Goal: Navigation & Orientation: Find specific page/section

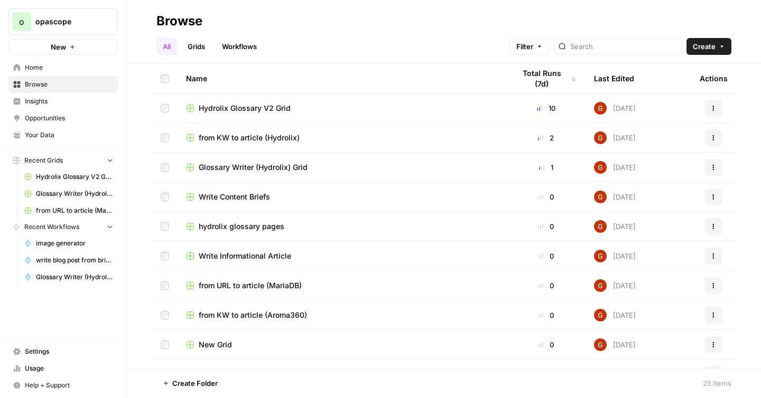
click at [29, 370] on span "Usage" at bounding box center [69, 369] width 88 height 10
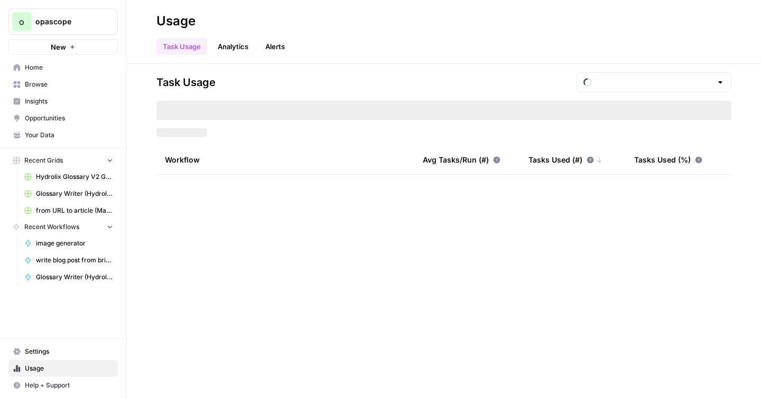
type input "September Included Tasks"
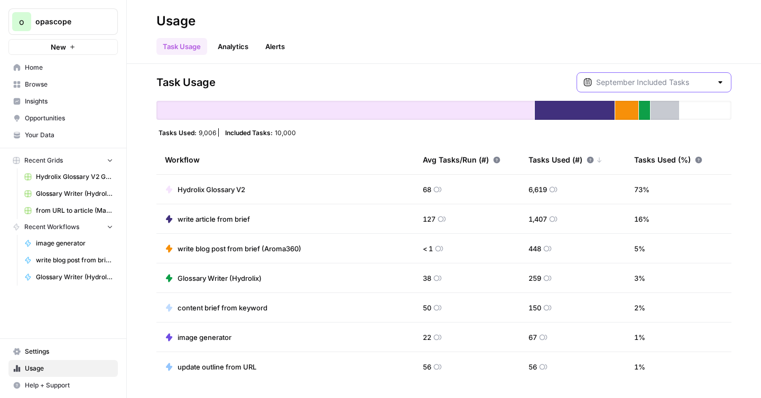
click at [669, 85] on input "text" at bounding box center [654, 82] width 116 height 11
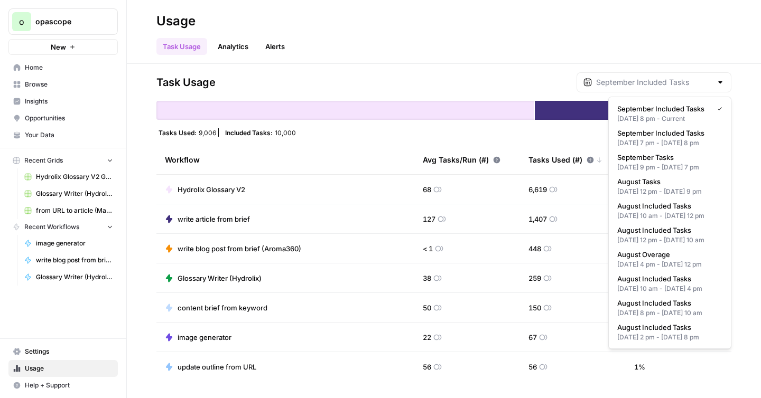
type input "September Included Tasks"
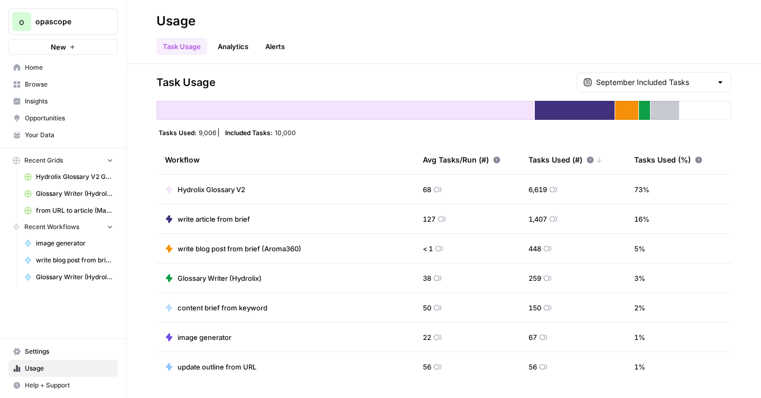
click at [534, 63] on header "Usage Task Usage Analytics Alerts" at bounding box center [444, 32] width 634 height 64
click at [40, 87] on span "Browse" at bounding box center [69, 85] width 88 height 10
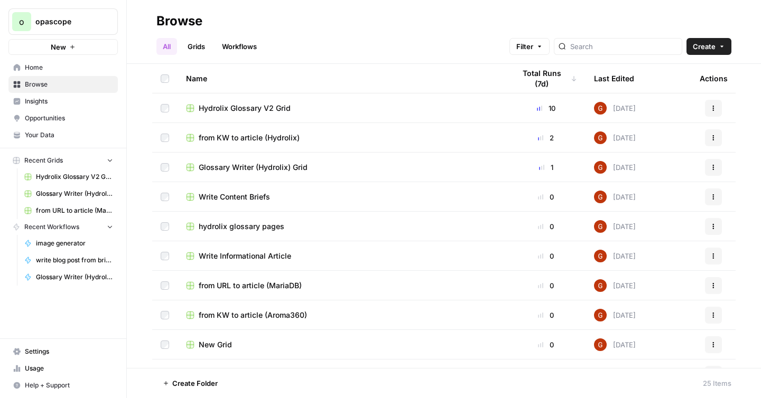
click at [276, 286] on span "from URL to article (MariaDB)" at bounding box center [250, 286] width 103 height 11
click at [200, 43] on link "Grids" at bounding box center [196, 46] width 30 height 17
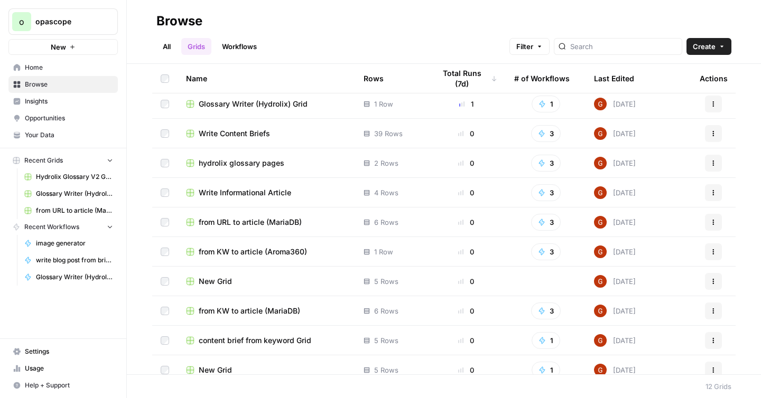
scroll to position [74, 0]
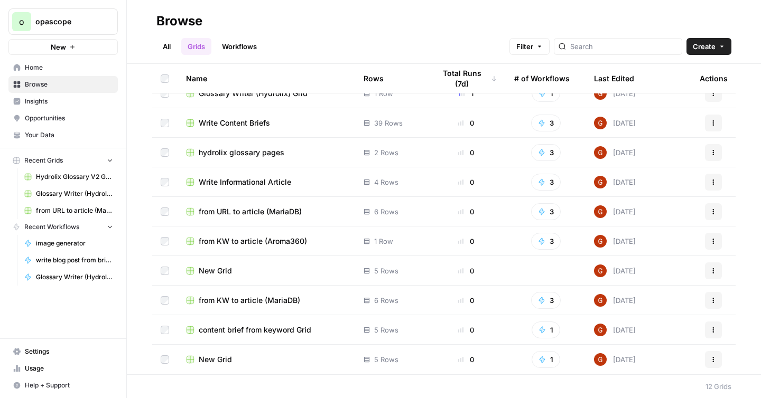
click at [279, 299] on span "from KW to article (MariaDB)" at bounding box center [249, 300] width 101 height 11
